Goal: Task Accomplishment & Management: Manage account settings

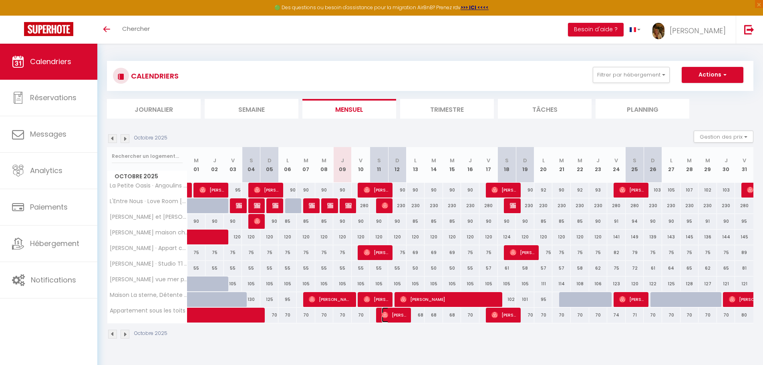
click at [387, 314] on img at bounding box center [385, 315] width 6 height 6
select select "OK"
select select "0"
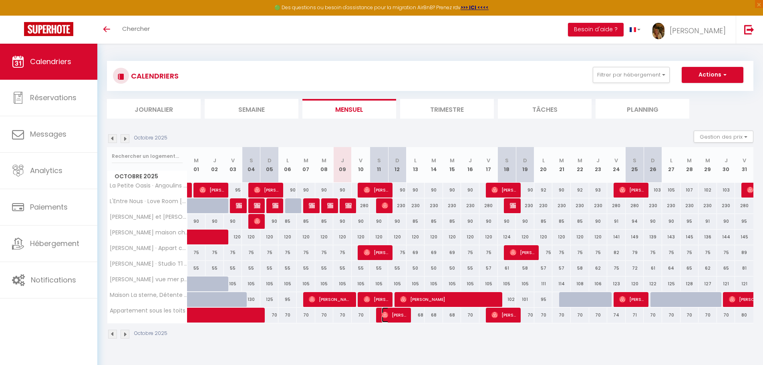
select select "1"
select select
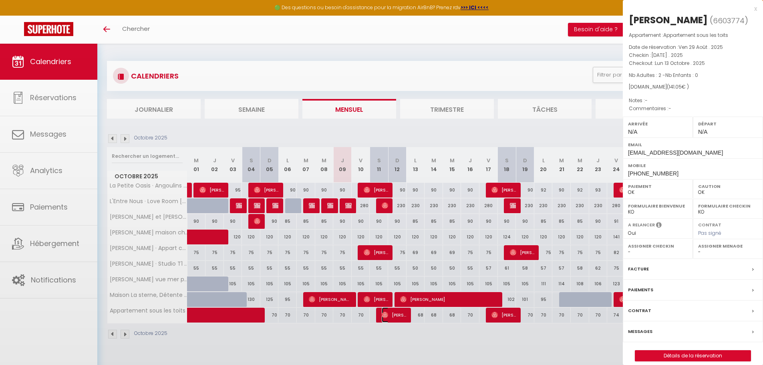
select select "48078"
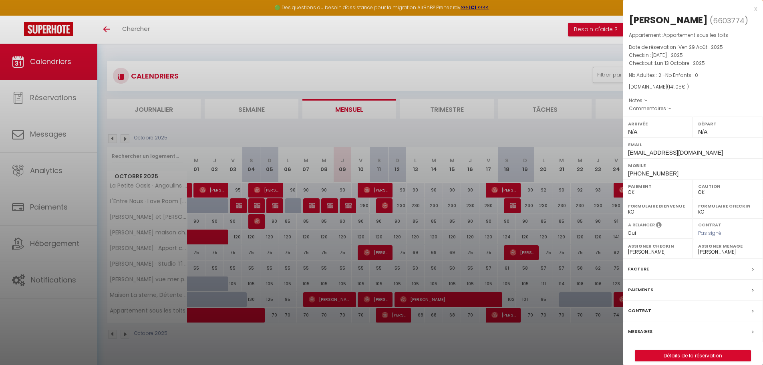
click at [387, 314] on div at bounding box center [381, 182] width 763 height 365
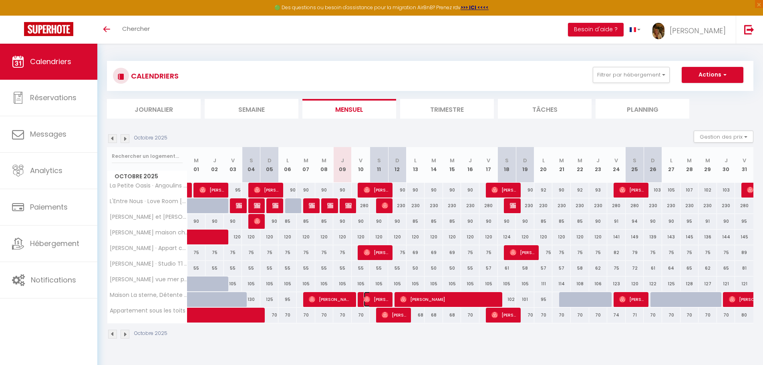
click at [382, 298] on span "[PERSON_NAME]" at bounding box center [376, 299] width 24 height 15
select select
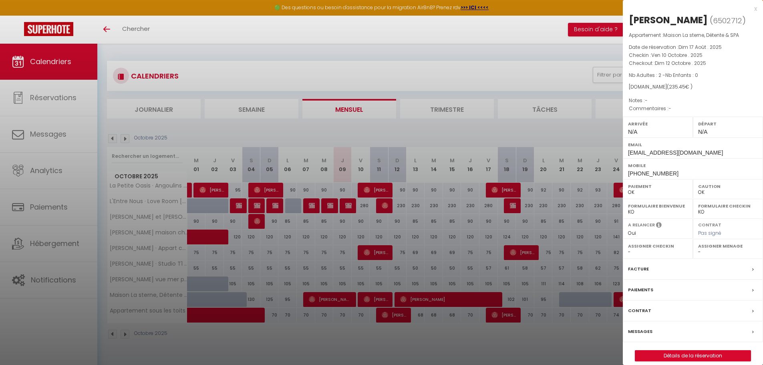
click at [382, 298] on div at bounding box center [381, 182] width 763 height 365
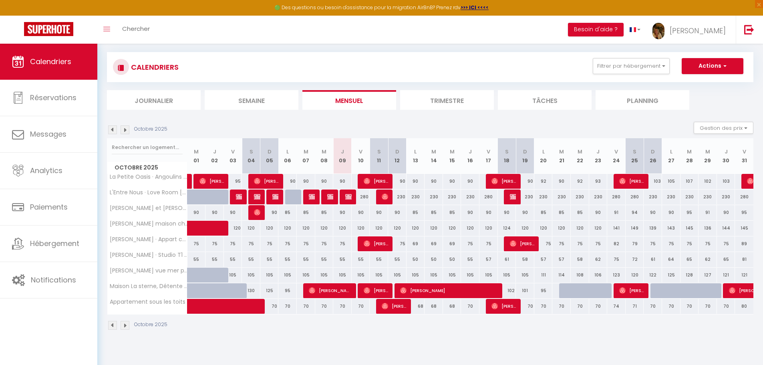
scroll to position [44, 0]
